Goal: Information Seeking & Learning: Learn about a topic

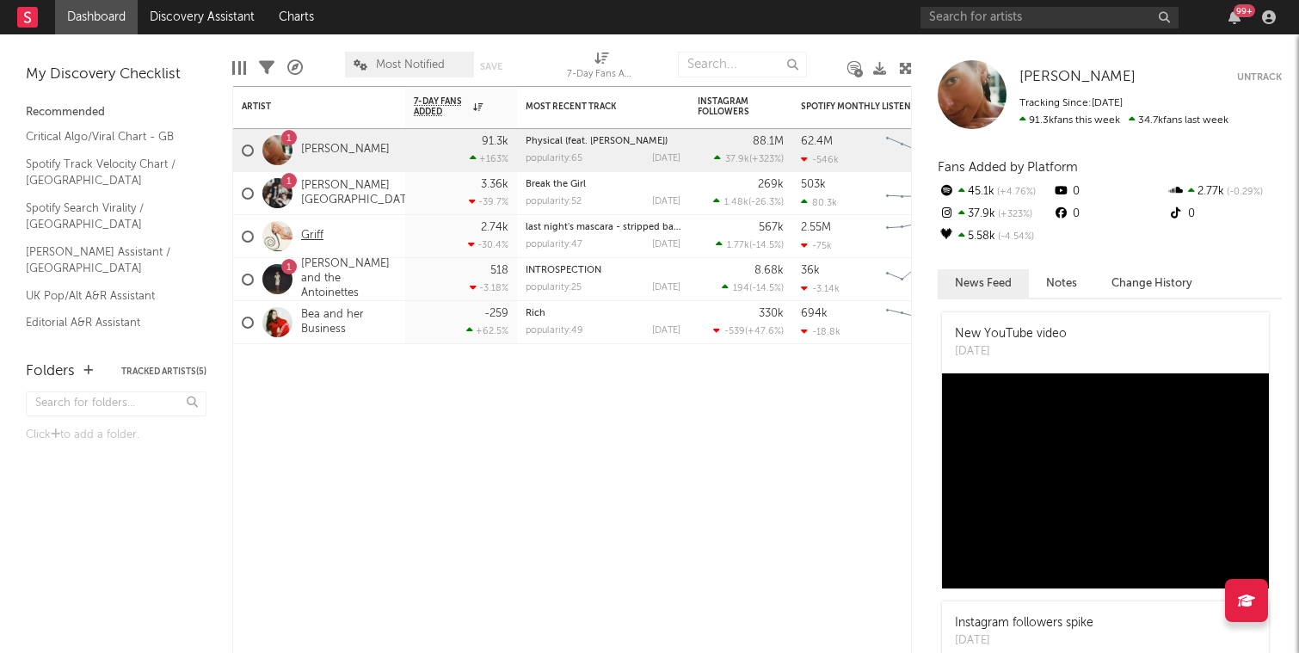
click at [311, 236] on link "Griff" at bounding box center [312, 236] width 22 height 15
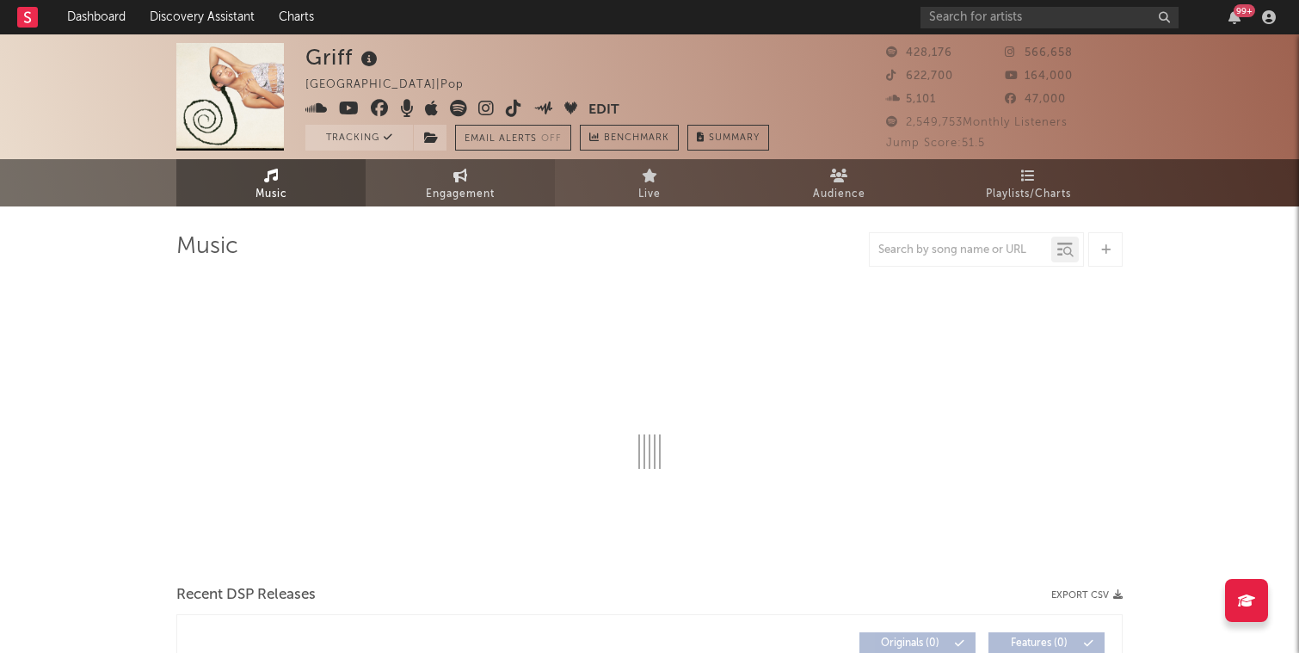
click at [453, 194] on span "Engagement" at bounding box center [460, 194] width 69 height 21
select select "1w"
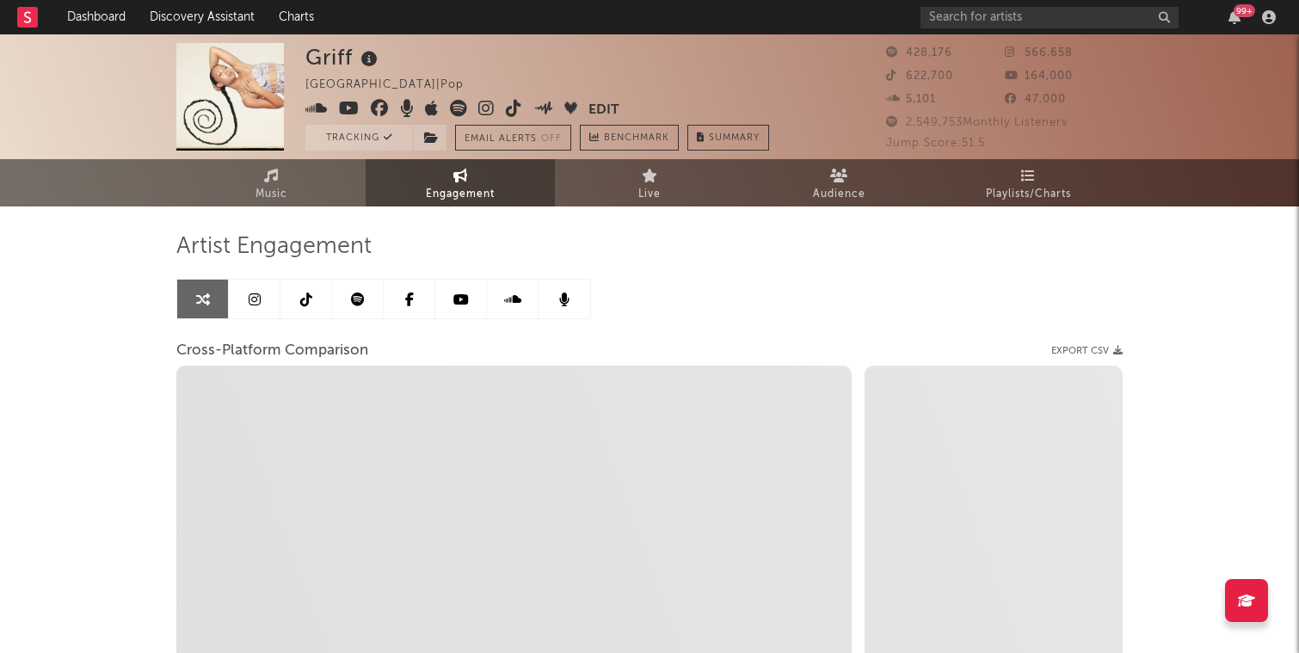
click at [262, 291] on link at bounding box center [255, 299] width 52 height 39
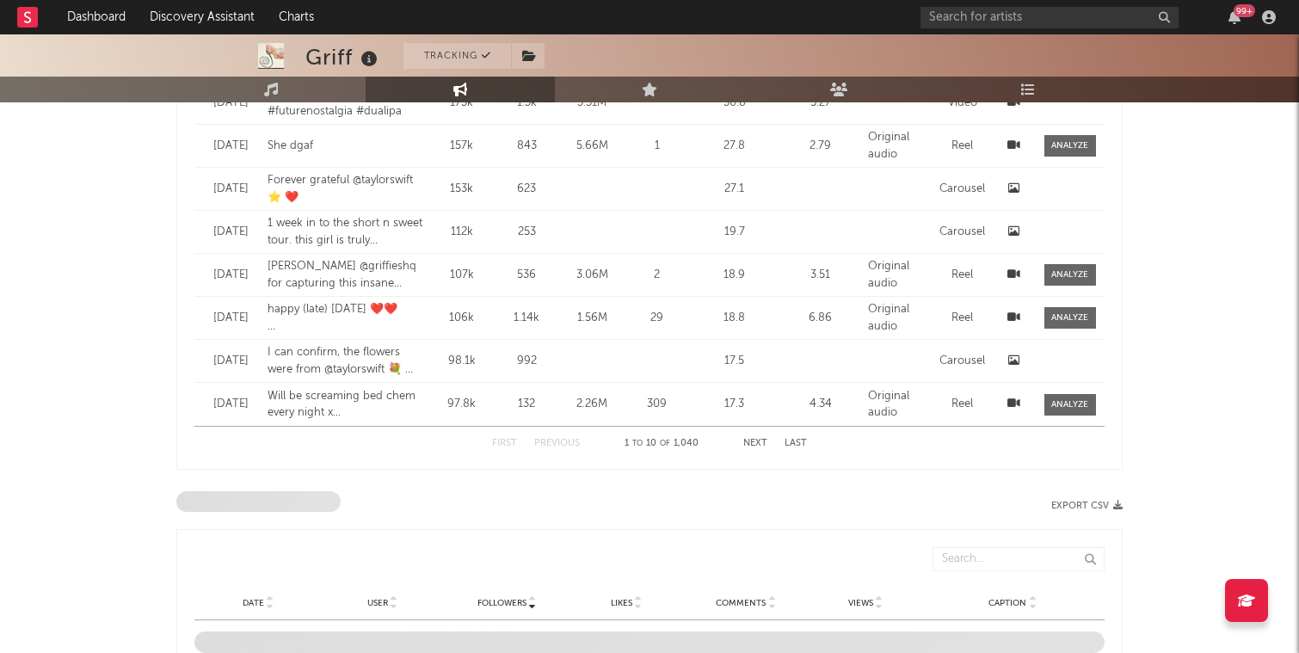
select select "6m"
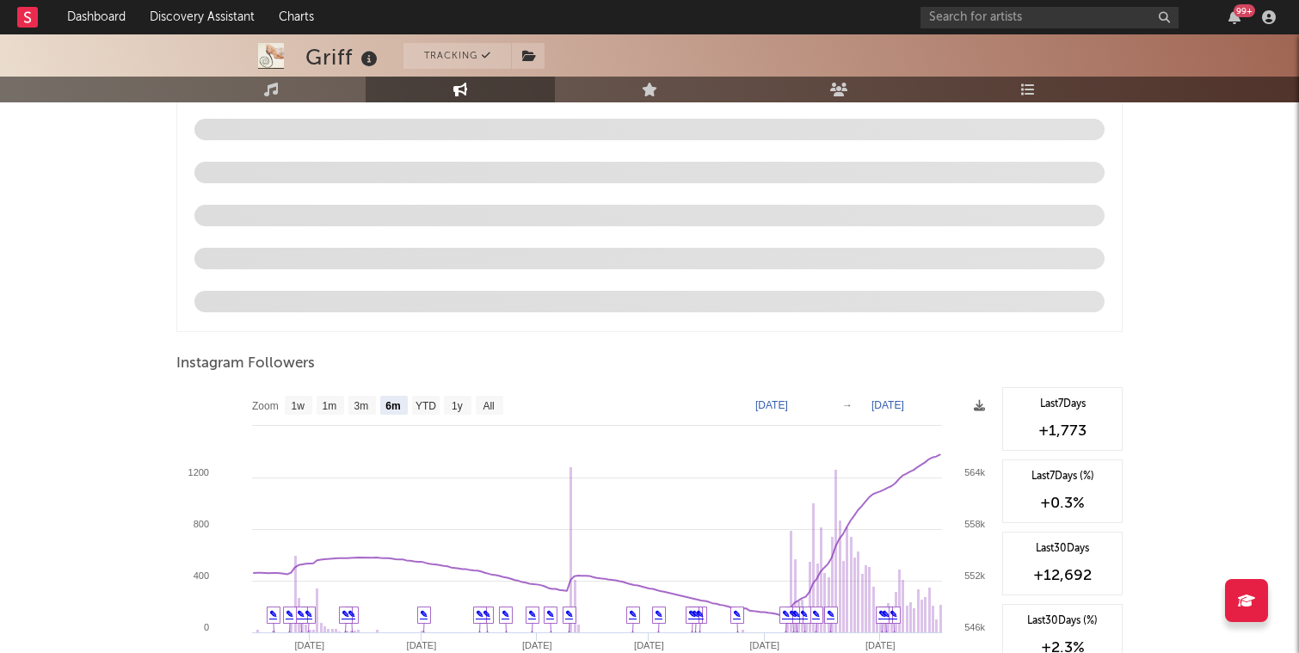
scroll to position [1884, 0]
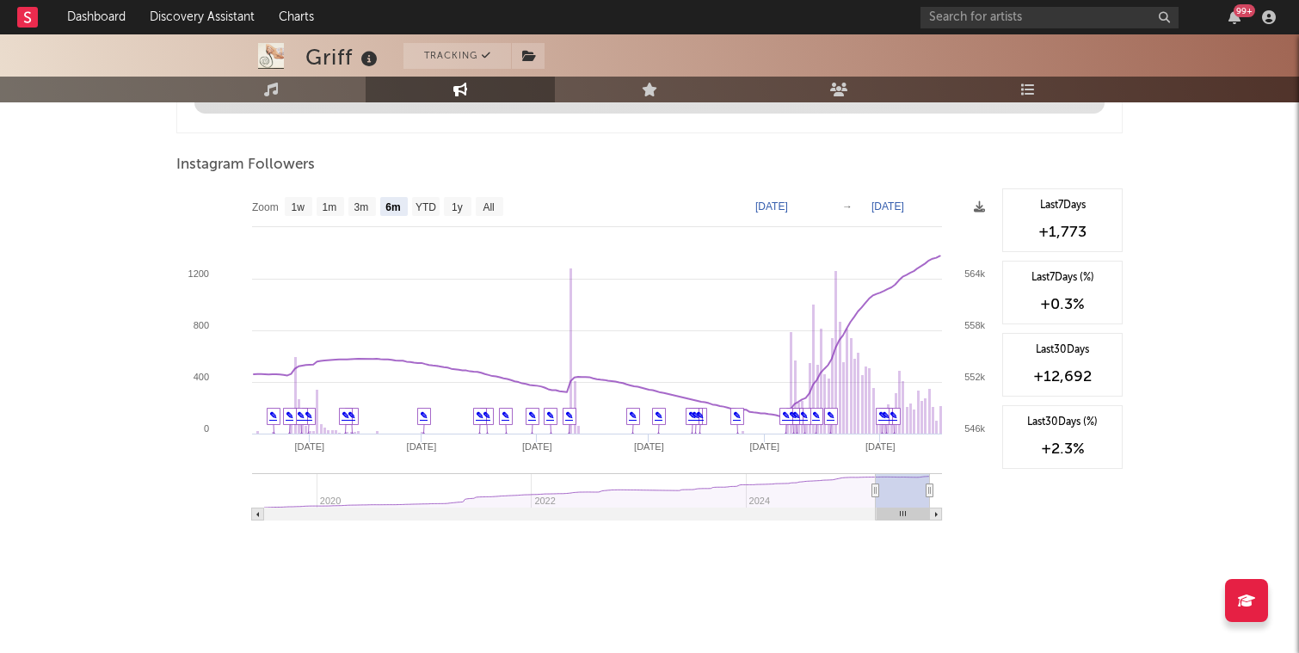
drag, startPoint x: 894, startPoint y: 521, endPoint x: 879, endPoint y: 517, distance: 15.9
click at [877, 517] on icon "Created with Highcharts 10.3.3 Apr '[DATE] Jun '[DATE] Aug '[DATE] 2020 2022 20…" at bounding box center [584, 360] width 817 height 344
type input "[DATE]"
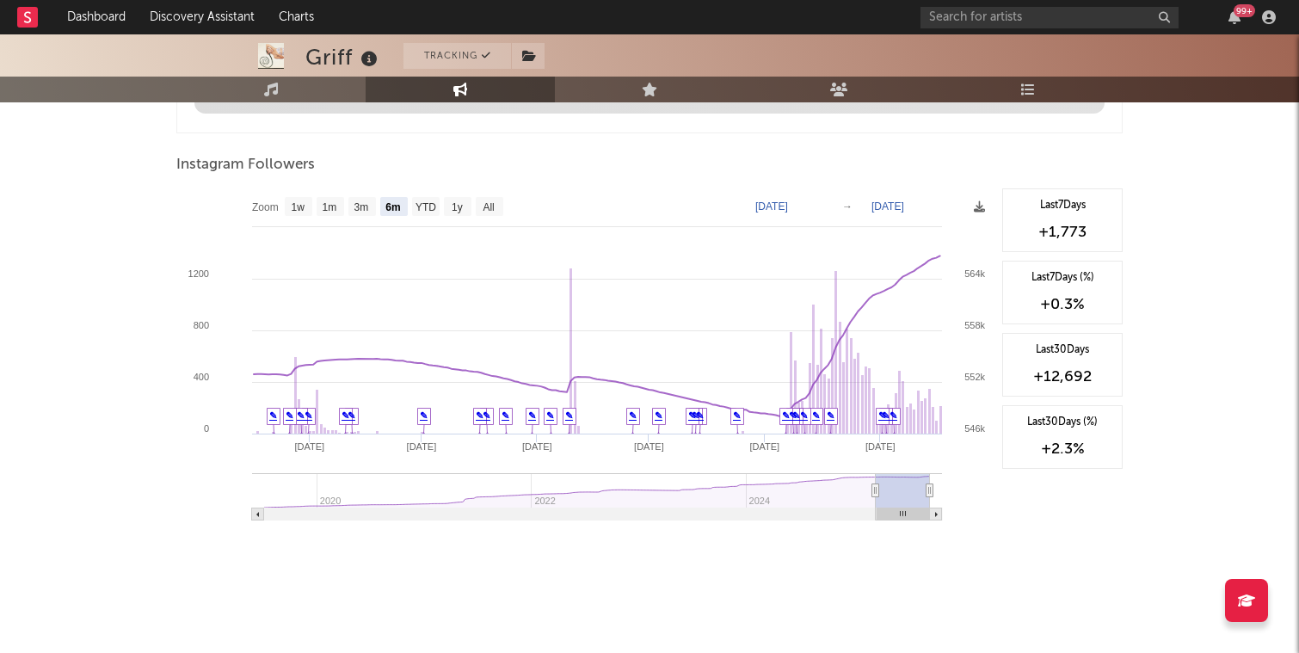
type input "[DATE]"
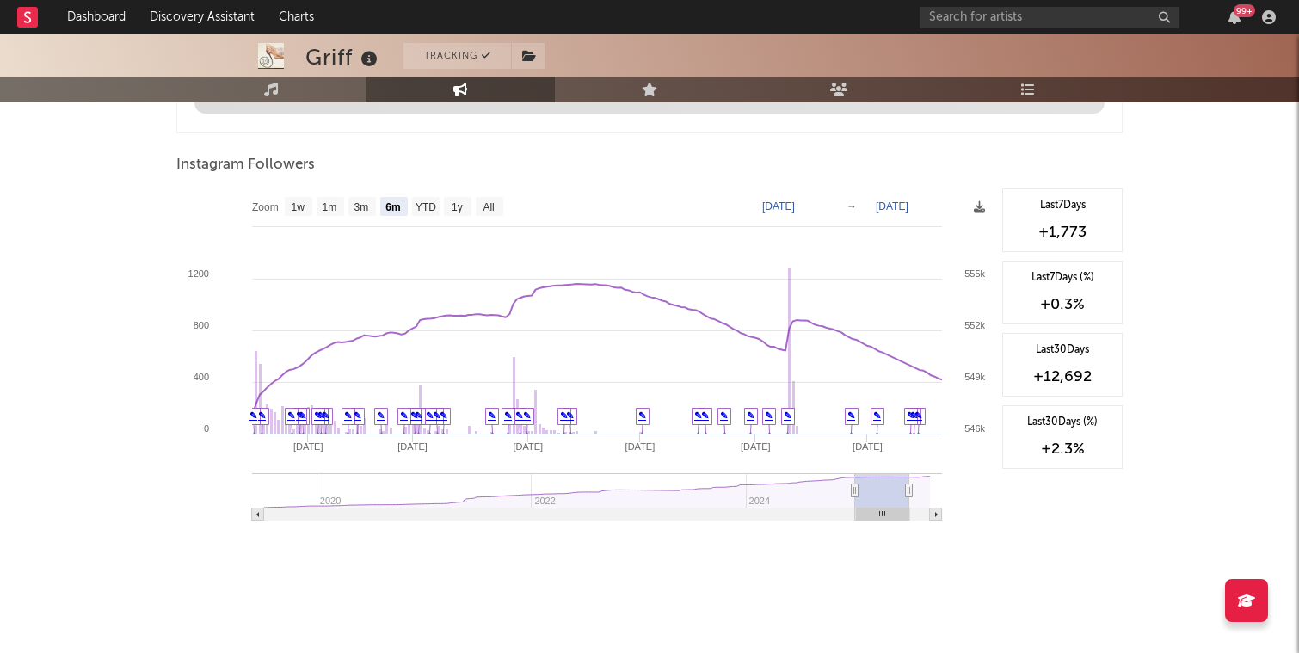
type input "[DATE]"
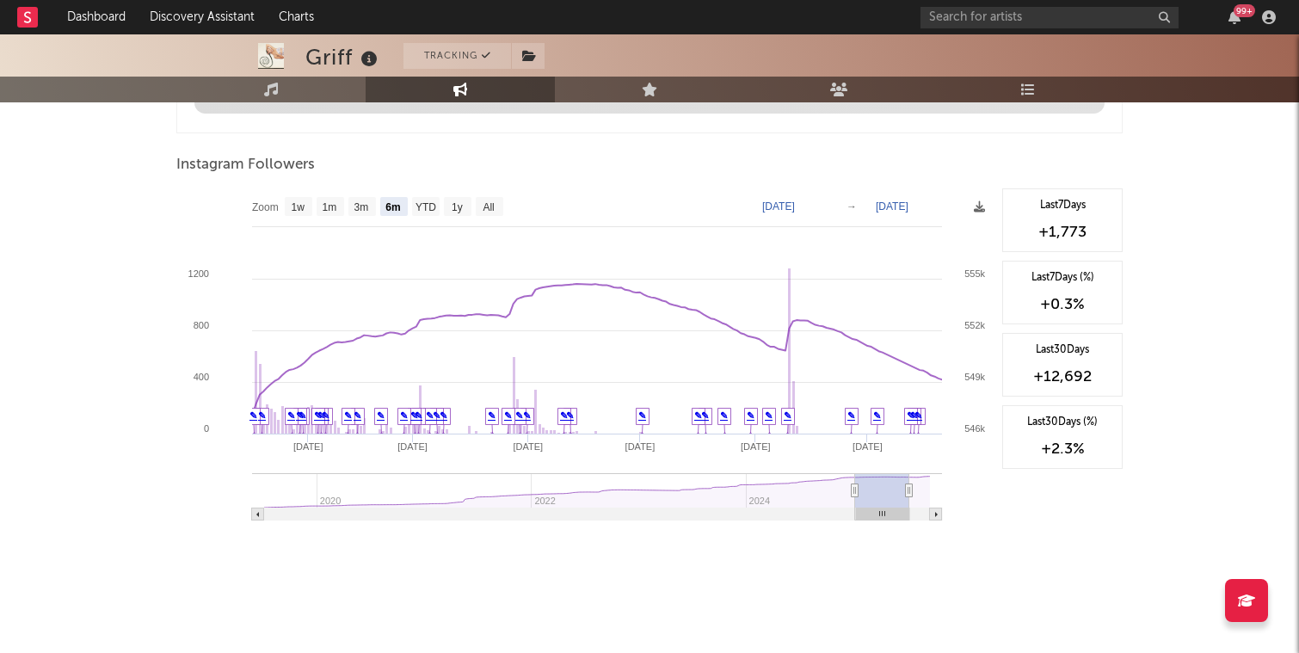
type input "[DATE]"
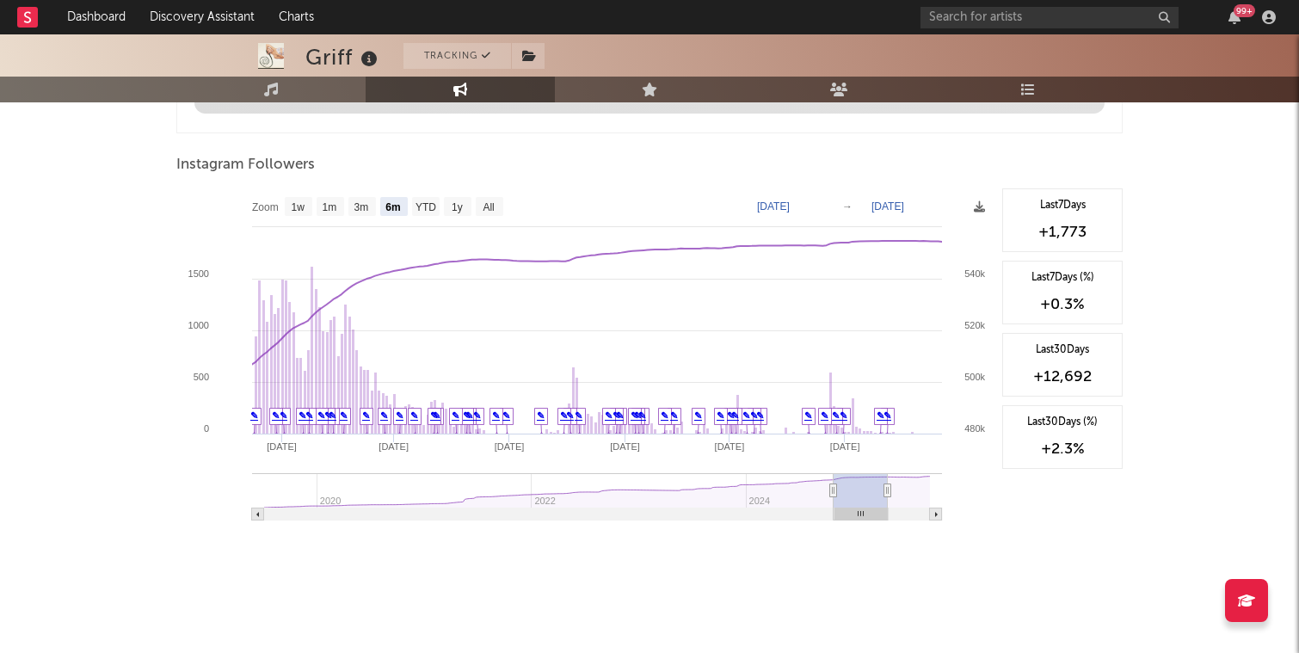
type input "[DATE]"
drag, startPoint x: 882, startPoint y: 517, endPoint x: 842, endPoint y: 514, distance: 39.7
click at [842, 514] on rect at bounding box center [861, 515] width 53 height 12
type input "[DATE]"
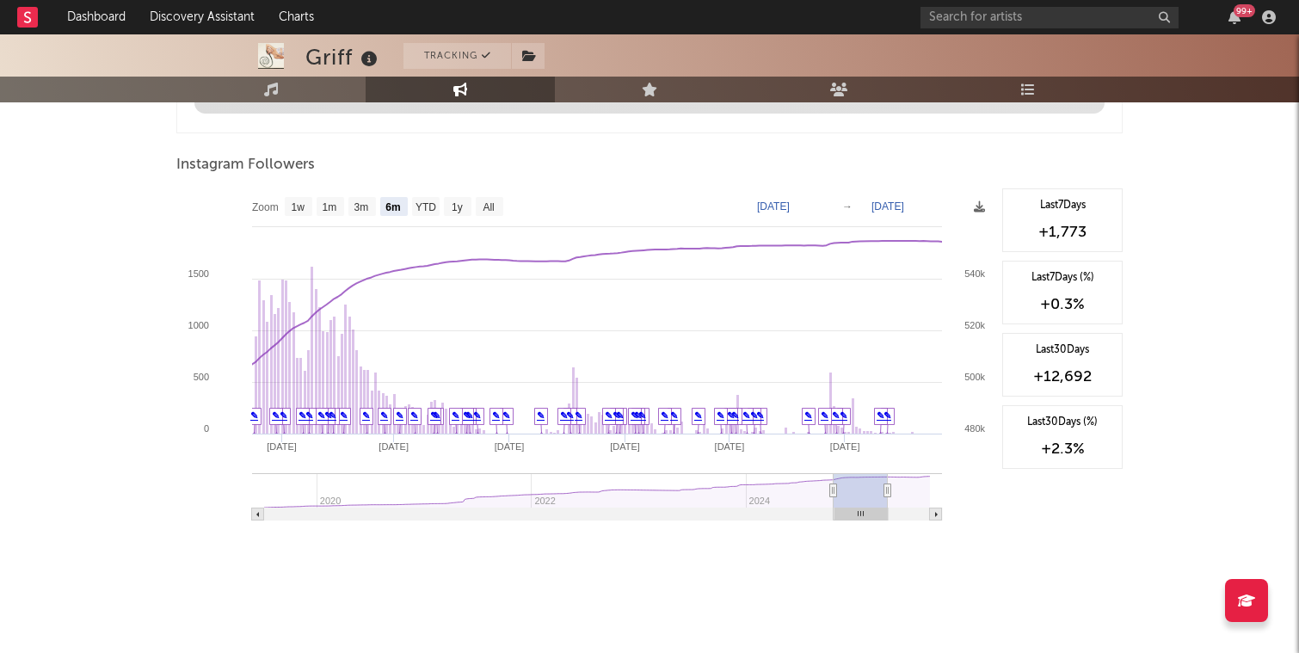
type input "[DATE]"
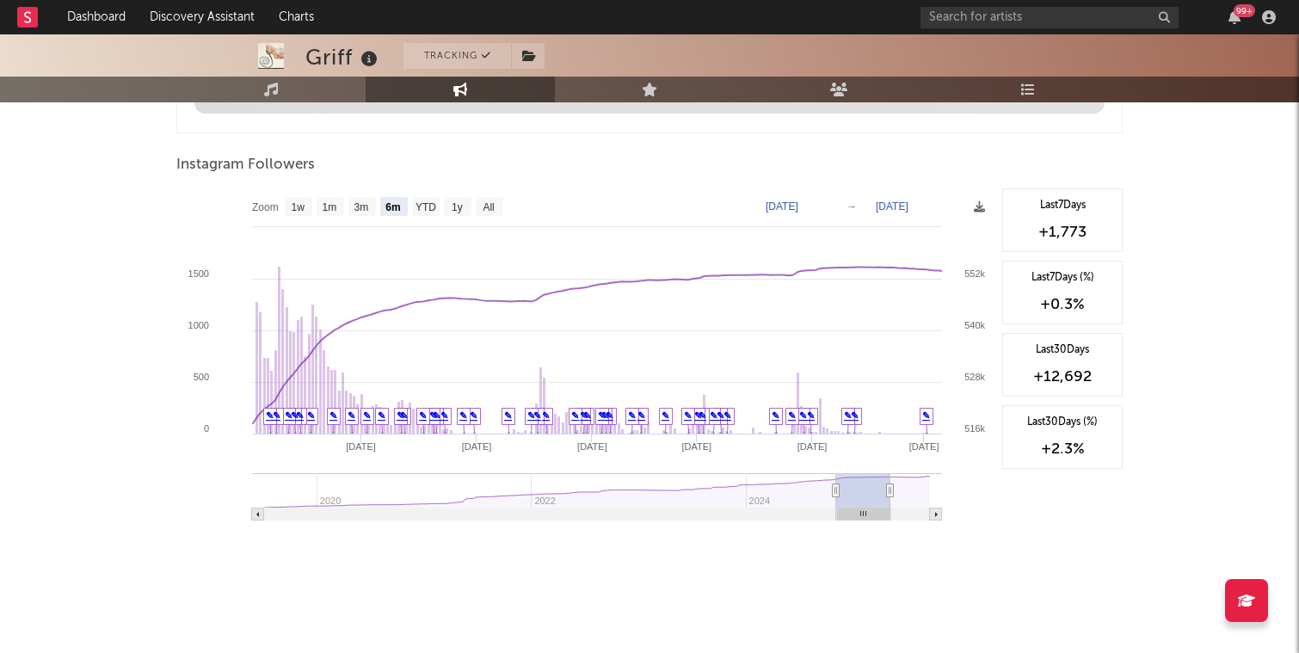
type input "[DATE]"
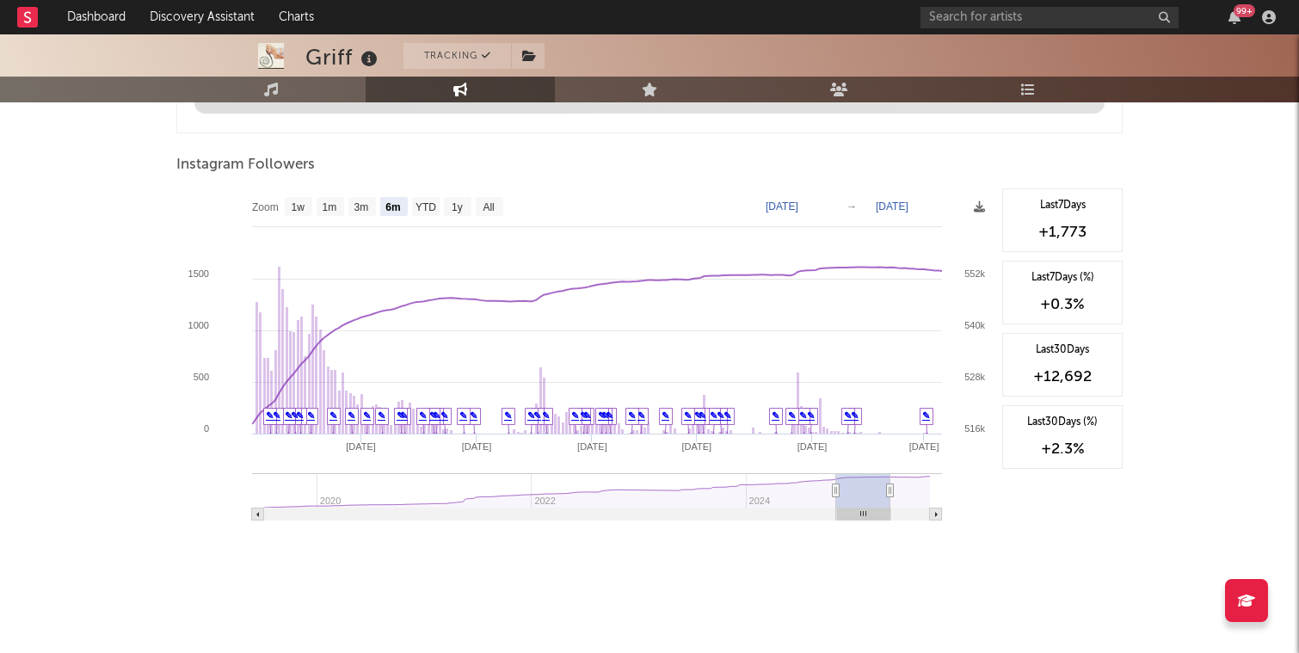
type input "[DATE]"
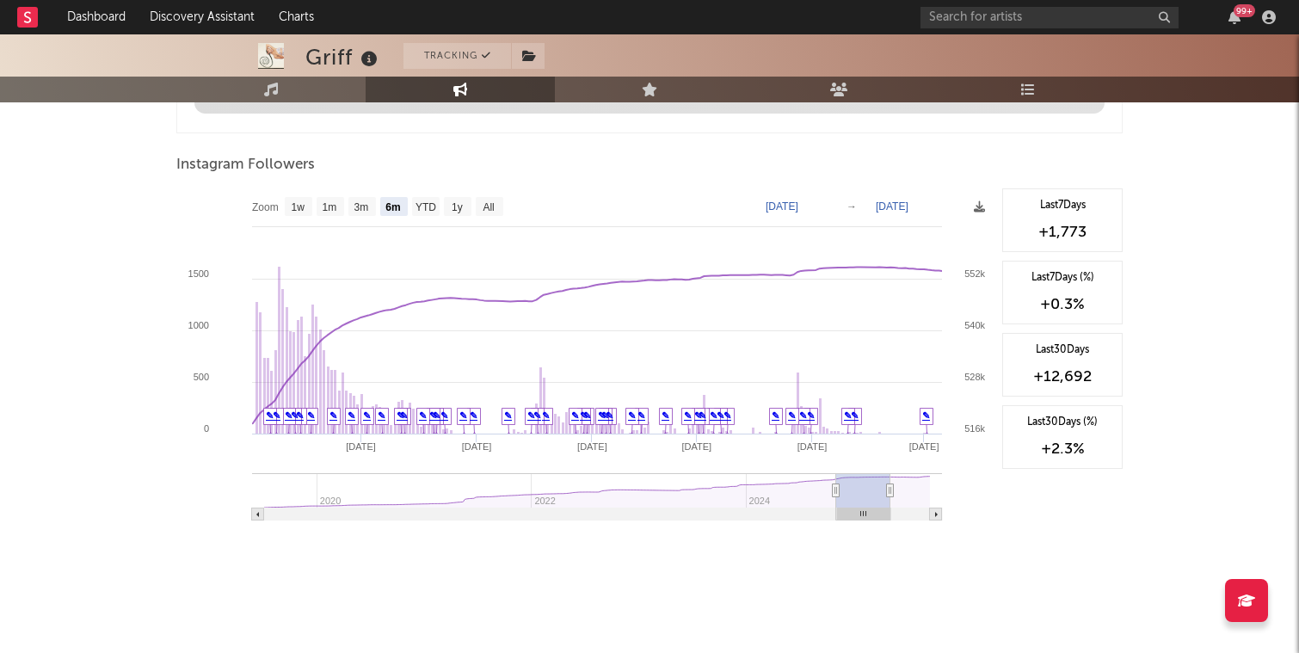
type input "[DATE]"
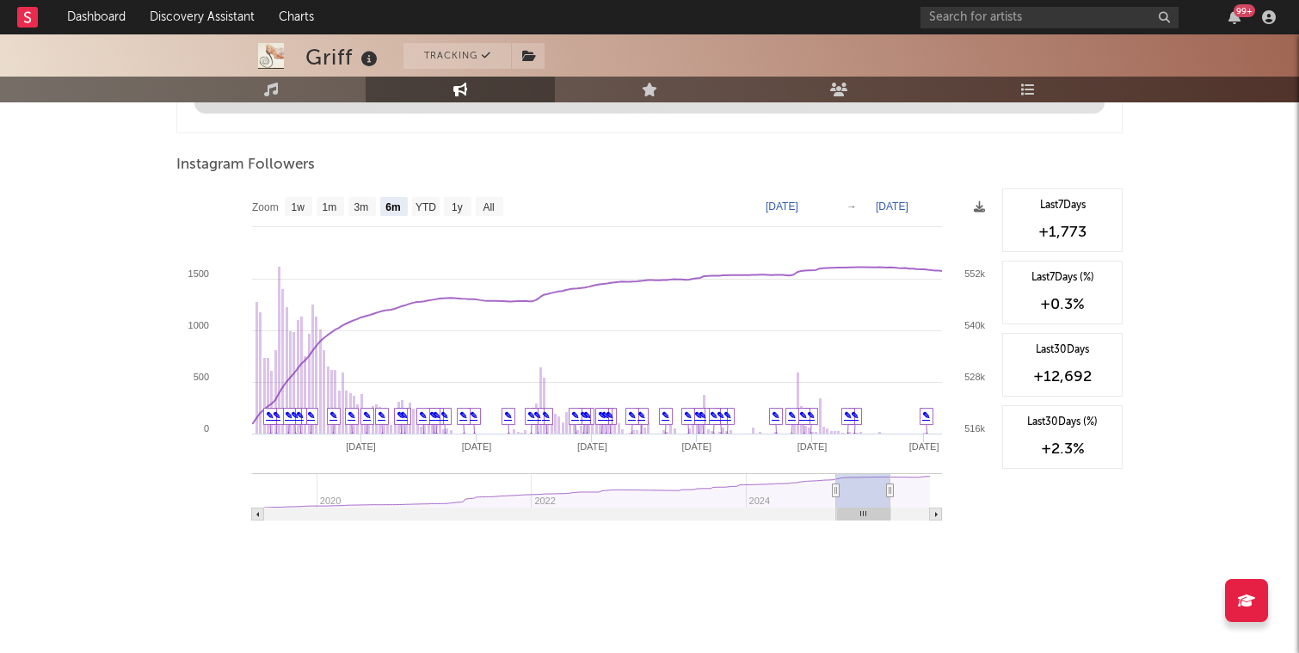
type input "[DATE]"
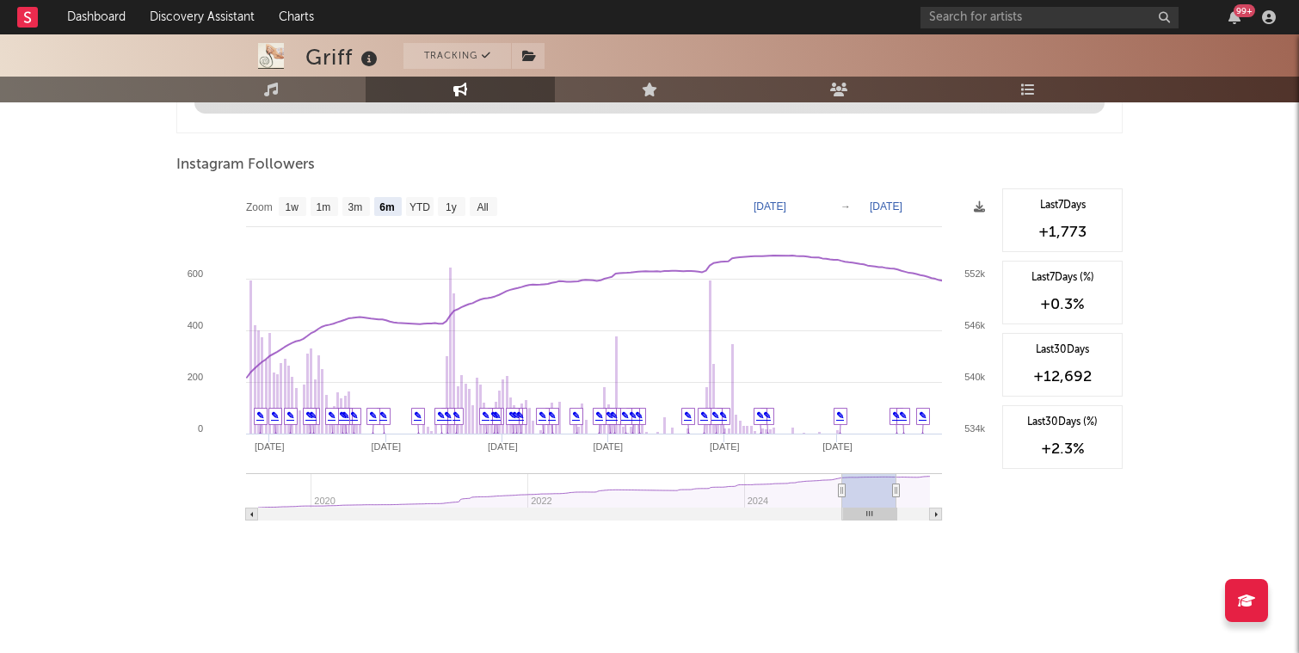
click at [849, 514] on rect at bounding box center [869, 515] width 53 height 12
